Goal: Task Accomplishment & Management: Complete application form

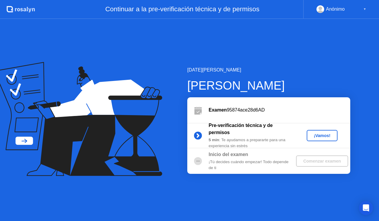
click at [318, 135] on div "¡Vamos!" at bounding box center [322, 135] width 26 height 5
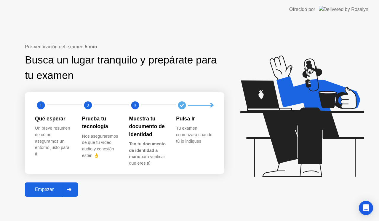
click at [52, 187] on div "Empezar" at bounding box center [44, 189] width 35 height 5
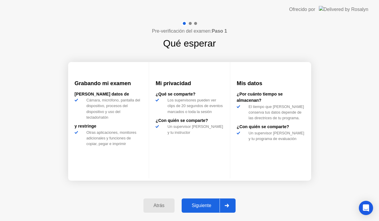
click at [201, 204] on div "Siguiente" at bounding box center [202, 205] width 36 height 5
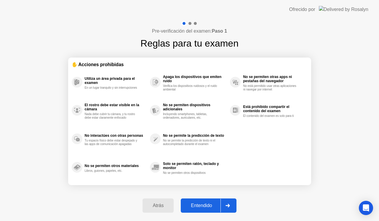
click at [201, 204] on div "Entendido" at bounding box center [202, 205] width 38 height 5
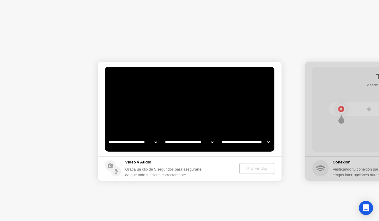
select select "**********"
select select "*******"
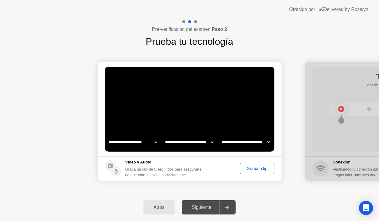
click at [250, 171] on div "Grabar clip" at bounding box center [257, 168] width 30 height 5
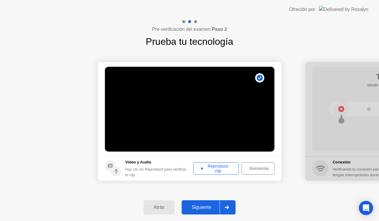
click at [212, 170] on div "Reproducir clip" at bounding box center [216, 168] width 41 height 9
click at [211, 205] on div "Siguiente" at bounding box center [202, 207] width 36 height 5
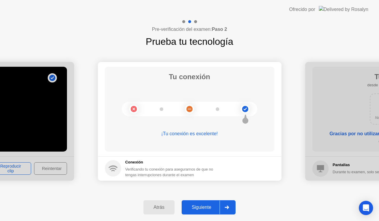
click at [226, 207] on icon at bounding box center [227, 208] width 4 height 4
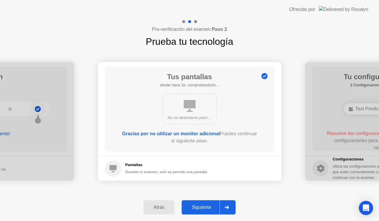
click at [226, 207] on icon at bounding box center [227, 208] width 4 height 4
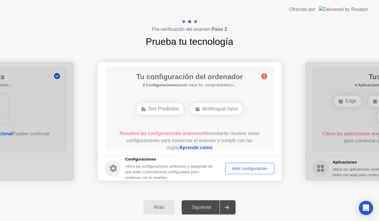
click at [199, 147] on link "Aprende cómo" at bounding box center [196, 147] width 33 height 5
click at [253, 171] on div "Abrir configuración" at bounding box center [250, 168] width 45 height 5
click at [254, 169] on div "Abrir configuración" at bounding box center [250, 168] width 45 height 5
click at [246, 166] on div "Abrir configuración" at bounding box center [250, 168] width 45 height 5
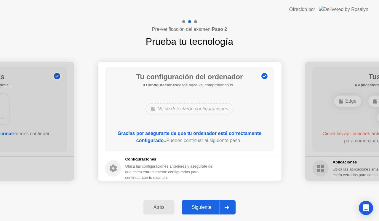
click at [198, 207] on div "Siguiente" at bounding box center [202, 207] width 36 height 5
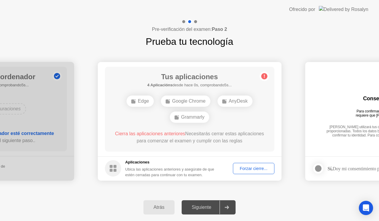
click at [376, 19] on header "Ofrecido por" at bounding box center [189, 9] width 379 height 19
click at [249, 169] on div "Forzar cierre..." at bounding box center [253, 168] width 37 height 5
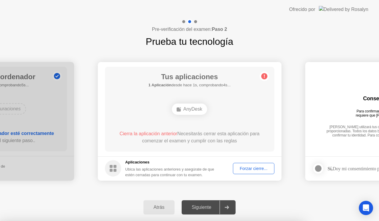
click at [328, 221] on div at bounding box center [189, 221] width 379 height 0
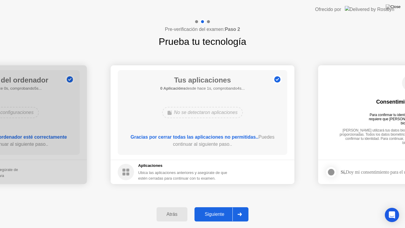
click at [230, 216] on div "Siguiente" at bounding box center [214, 214] width 36 height 5
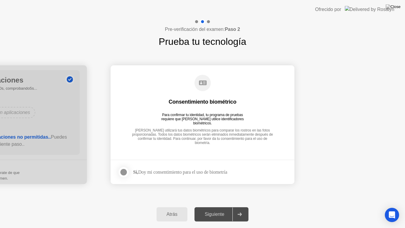
click at [210, 168] on div "Sí, Doy mi consentimiento para el uso de biometría" at bounding box center [172, 172] width 109 height 12
click at [123, 174] on div at bounding box center [123, 172] width 7 height 7
click at [209, 212] on div "Siguiente" at bounding box center [214, 214] width 36 height 5
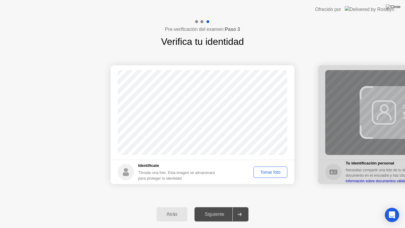
click at [274, 174] on div "Tomar foto" at bounding box center [271, 172] width 30 height 5
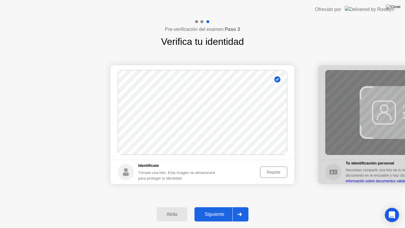
click at [224, 216] on div "Siguiente" at bounding box center [214, 214] width 36 height 5
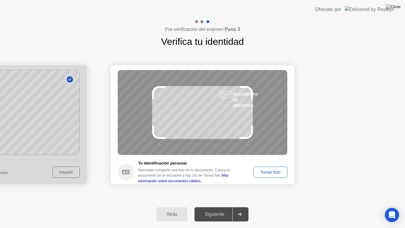
click at [273, 171] on div "Tomar foto" at bounding box center [271, 172] width 30 height 5
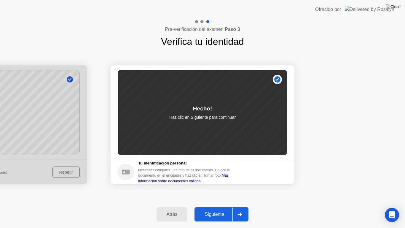
click at [218, 218] on button "Siguiente" at bounding box center [222, 214] width 54 height 14
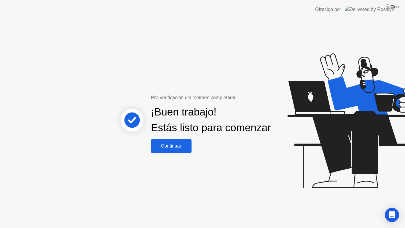
click at [169, 149] on div "Continuar" at bounding box center [171, 145] width 37 height 5
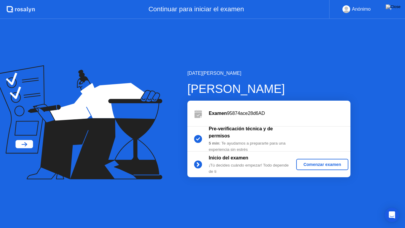
click at [310, 170] on button "Comenzar examen" at bounding box center [322, 164] width 52 height 11
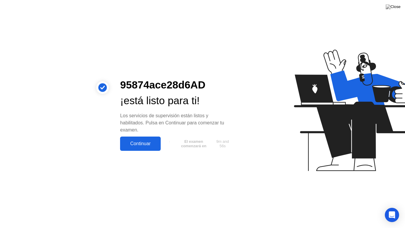
click at [149, 146] on div "Continuar" at bounding box center [140, 143] width 37 height 5
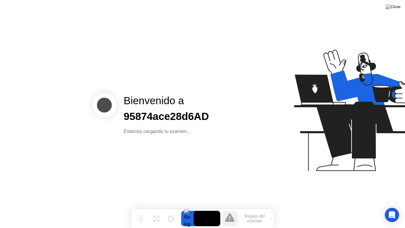
click at [253, 215] on button "Reglas del examen" at bounding box center [257, 218] width 34 height 10
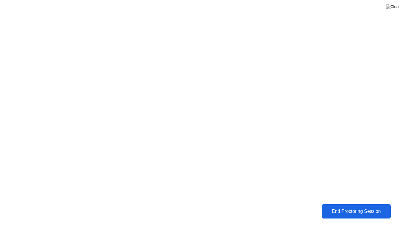
click at [344, 210] on div "End Proctoring Session" at bounding box center [356, 211] width 66 height 5
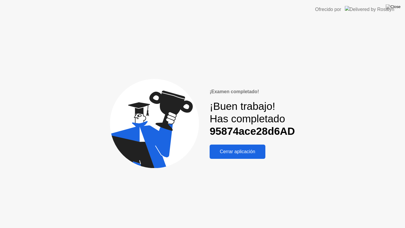
click at [258, 154] on div "Cerrar aplicación" at bounding box center [238, 151] width 52 height 5
